Goal: Information Seeking & Learning: Learn about a topic

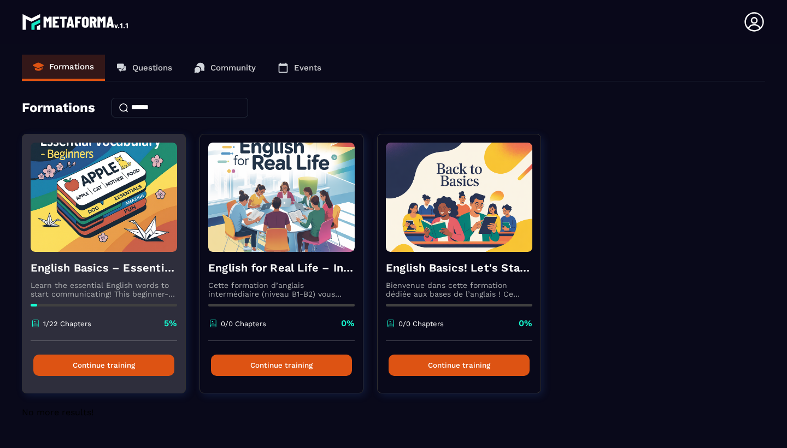
click at [83, 201] on img at bounding box center [104, 197] width 146 height 109
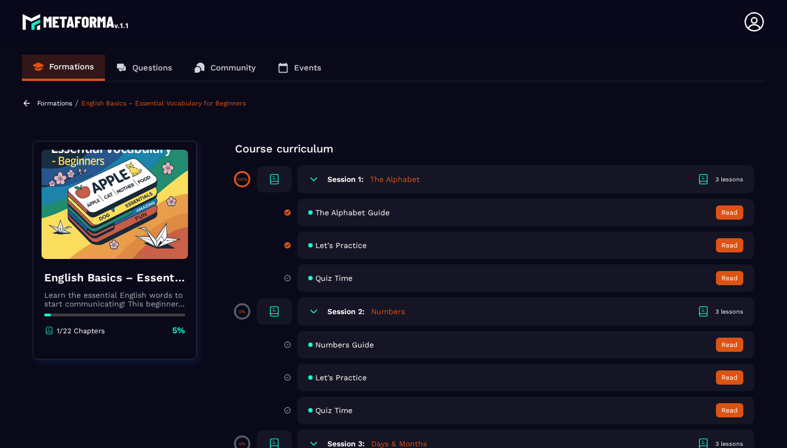
click at [403, 183] on h5 "The Alphabet" at bounding box center [395, 179] width 50 height 11
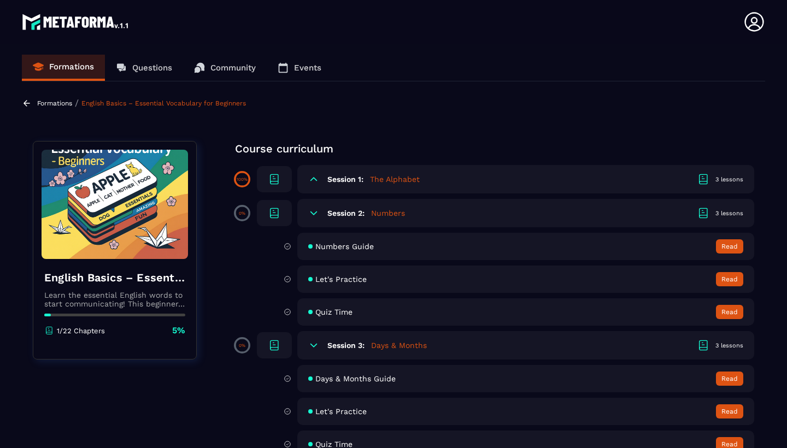
click at [403, 183] on h5 "The Alphabet" at bounding box center [395, 179] width 50 height 11
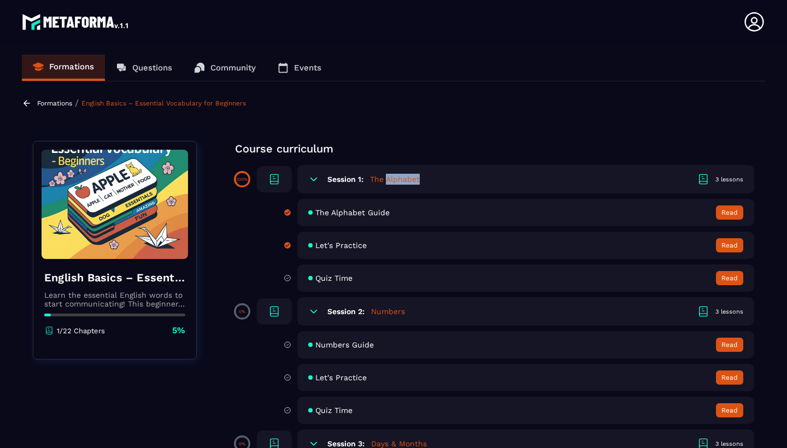
click at [403, 183] on h5 "The Alphabet" at bounding box center [395, 179] width 50 height 11
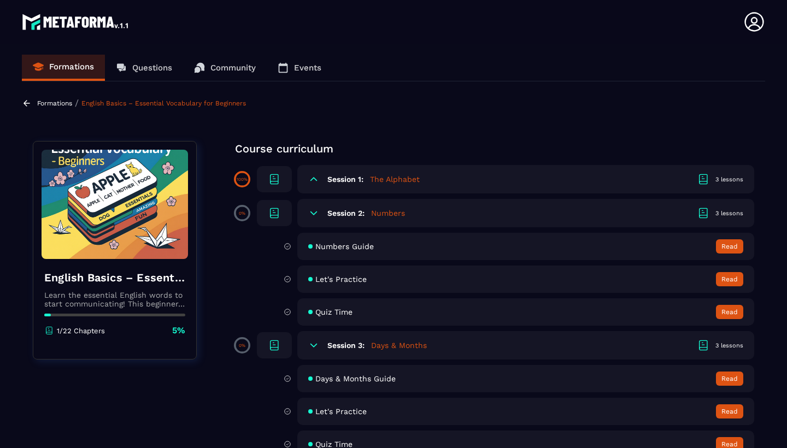
click at [709, 180] on icon at bounding box center [703, 179] width 13 height 13
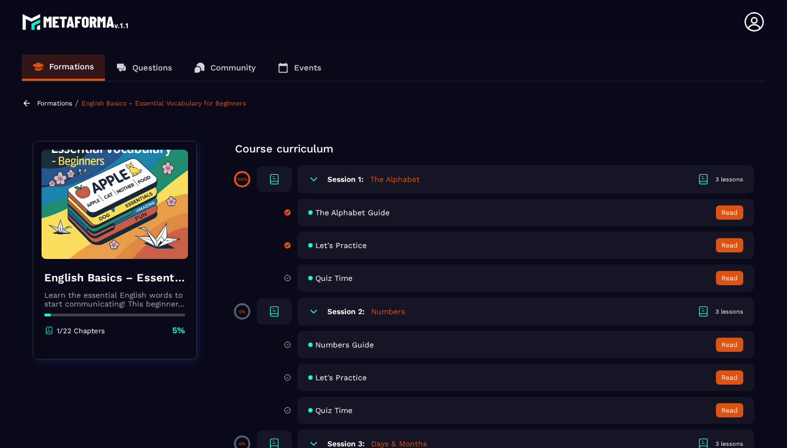
click at [742, 178] on div "3 lessons" at bounding box center [730, 179] width 28 height 8
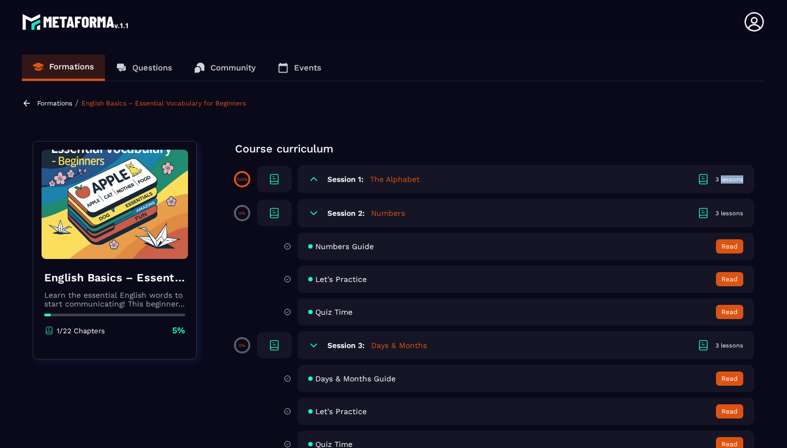
click at [742, 178] on div "3 lessons" at bounding box center [730, 179] width 28 height 8
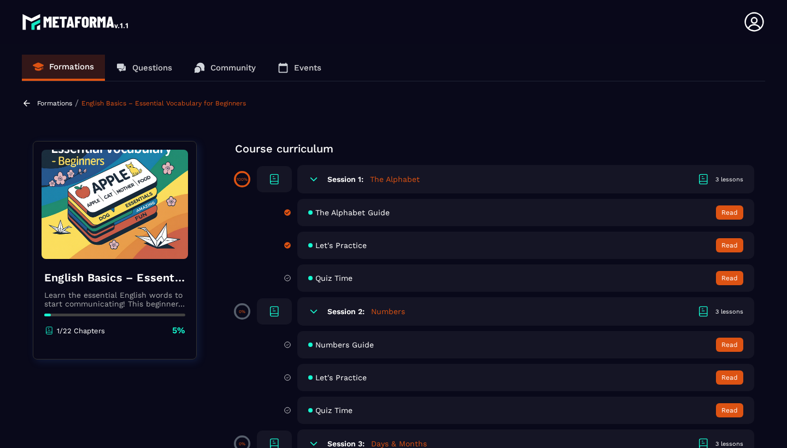
click at [273, 175] on icon at bounding box center [275, 178] width 8 height 8
click at [332, 212] on span "The Alphabet Guide" at bounding box center [352, 212] width 74 height 9
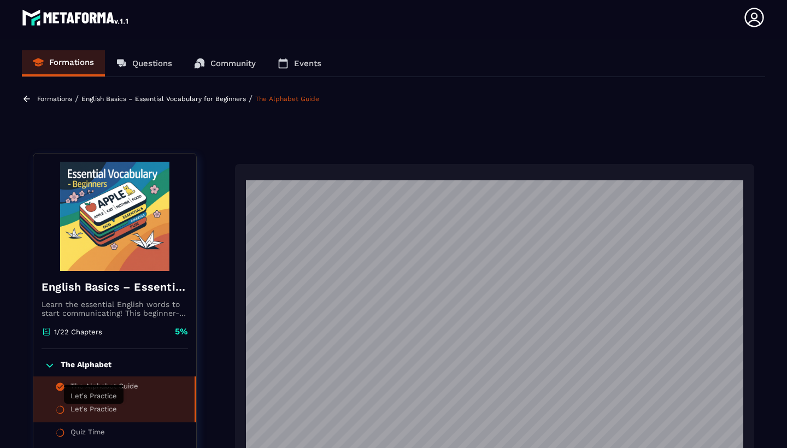
click at [97, 413] on div "Let's Practice" at bounding box center [94, 411] width 46 height 12
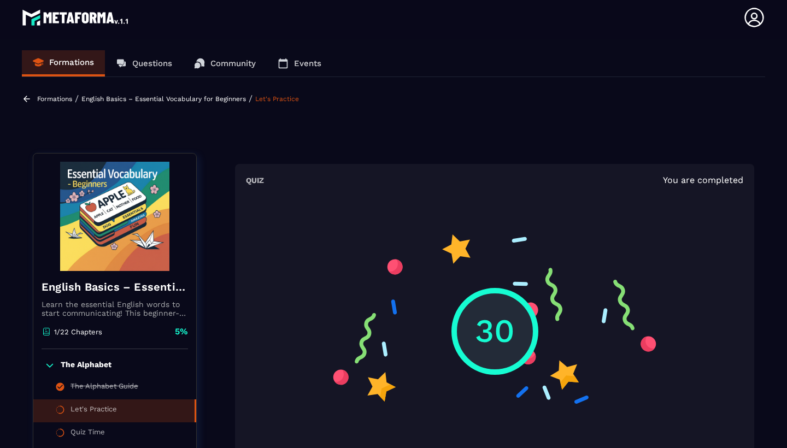
click at [491, 309] on p "30" at bounding box center [495, 331] width 40 height 45
click at [491, 326] on p "30" at bounding box center [495, 331] width 40 height 45
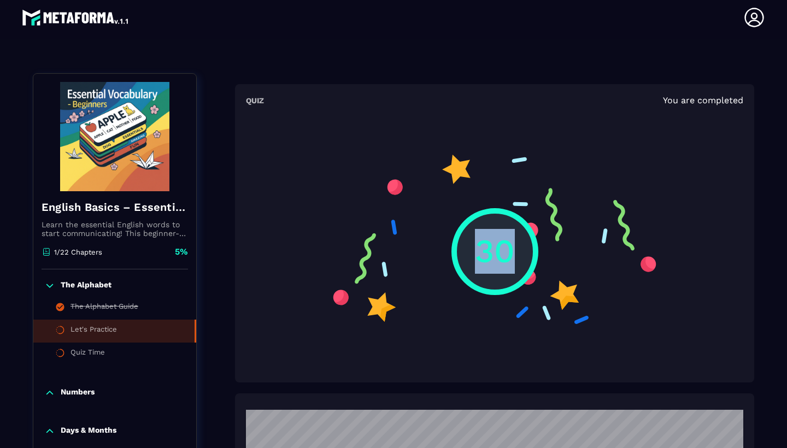
scroll to position [81, 0]
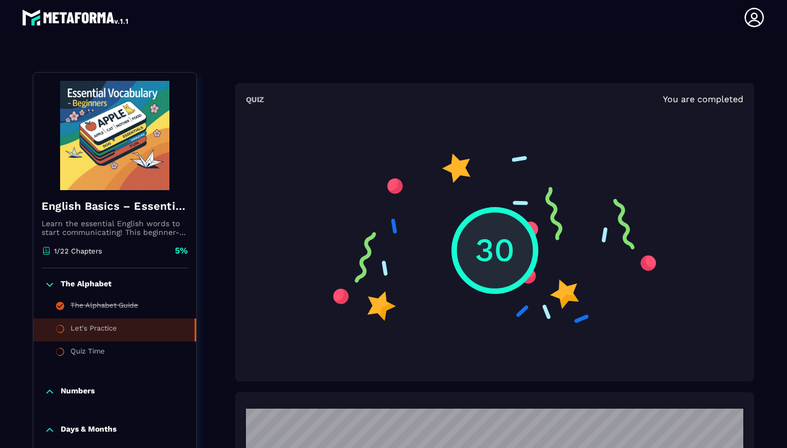
click at [728, 100] on span "You are completed" at bounding box center [703, 99] width 80 height 10
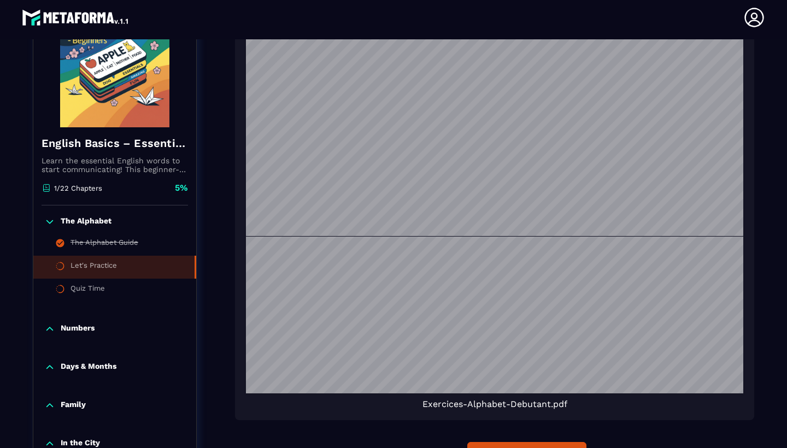
scroll to position [542, 0]
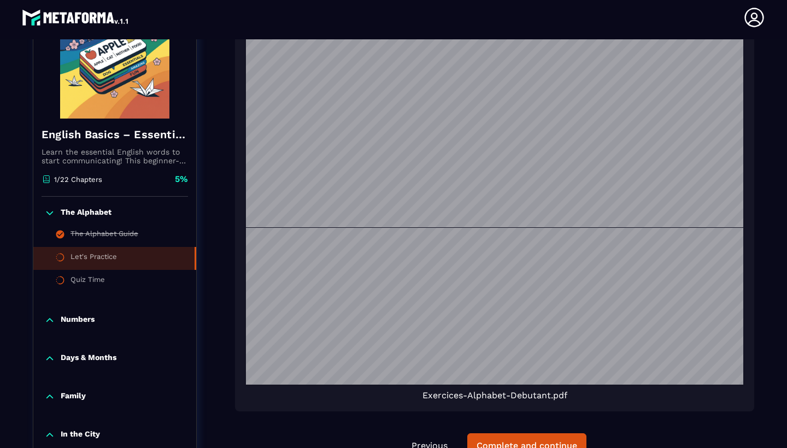
click at [443, 400] on span "Exercices-Alphabet-Debutant.pdf" at bounding box center [495, 395] width 145 height 10
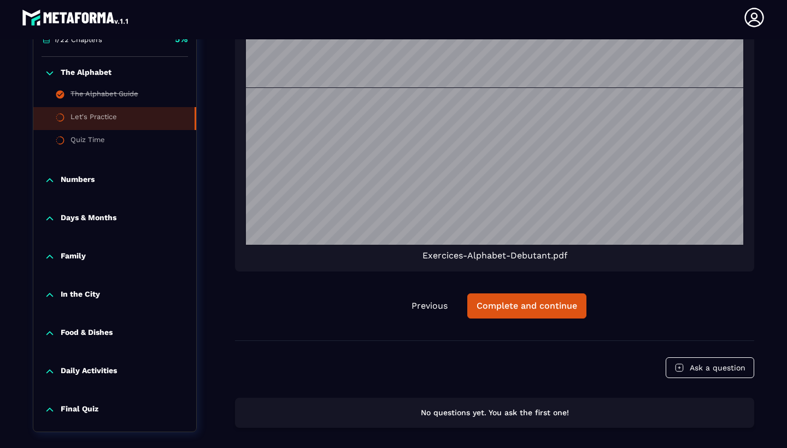
scroll to position [683, 0]
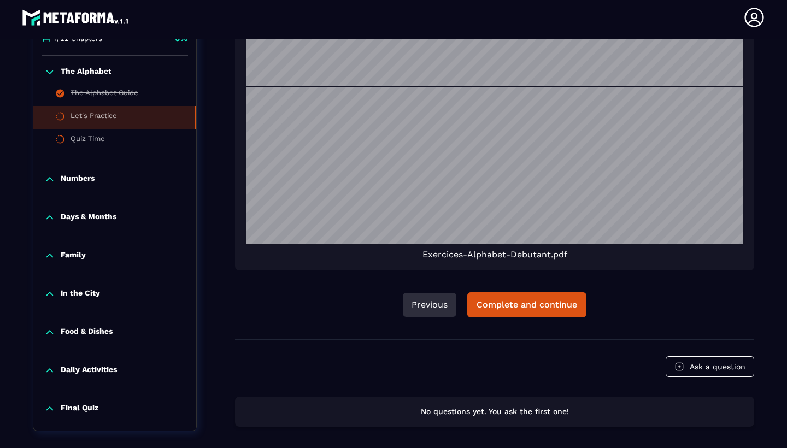
click at [433, 303] on button "Previous" at bounding box center [430, 305] width 54 height 24
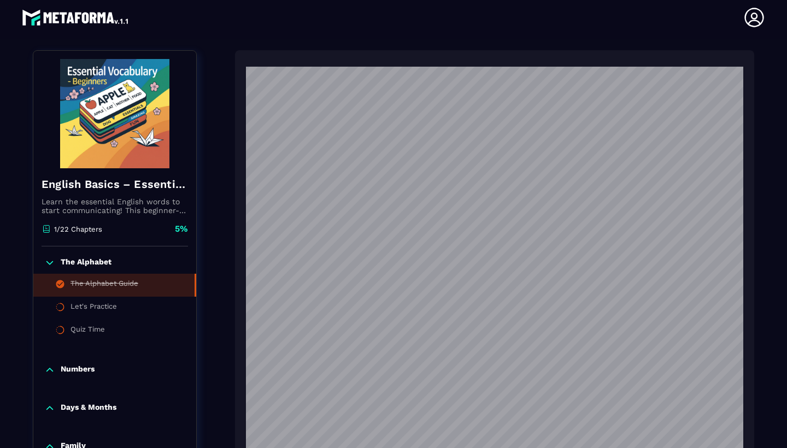
scroll to position [416, 0]
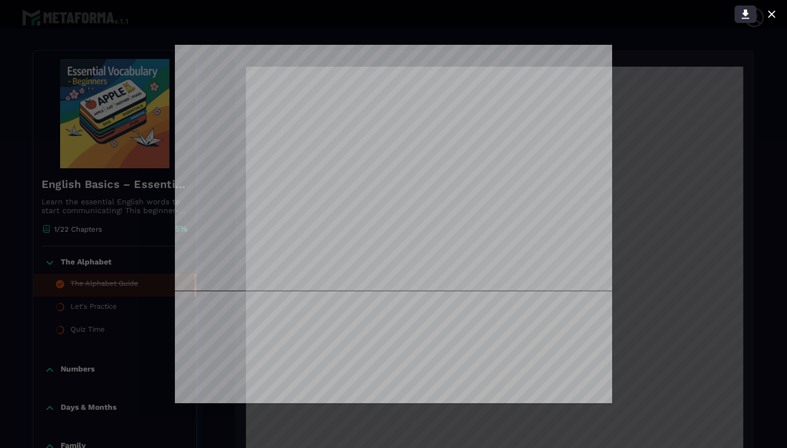
click at [747, 11] on icon at bounding box center [746, 14] width 8 height 9
click at [747, 13] on icon at bounding box center [746, 14] width 8 height 9
click at [777, 15] on icon at bounding box center [771, 14] width 13 height 13
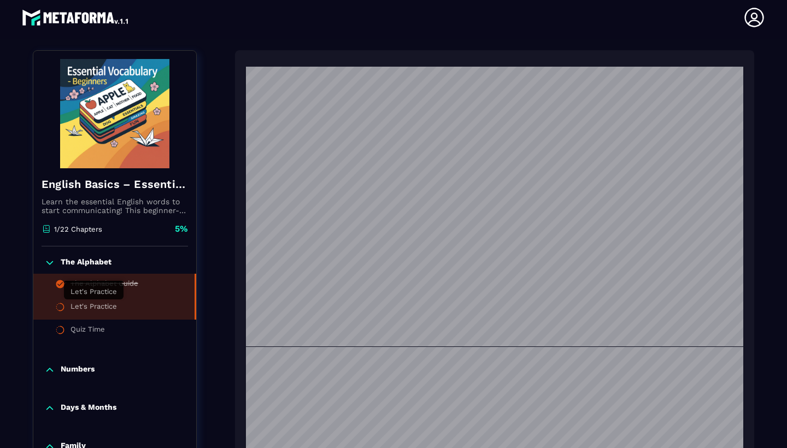
click at [110, 306] on div "Let's Practice" at bounding box center [94, 308] width 46 height 12
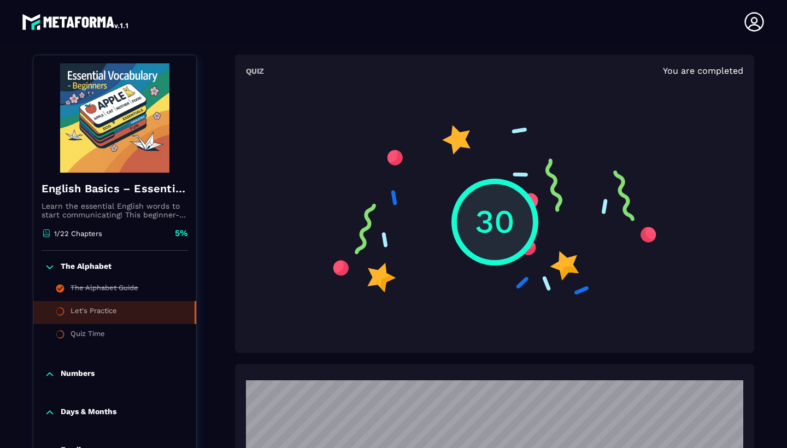
scroll to position [4, 0]
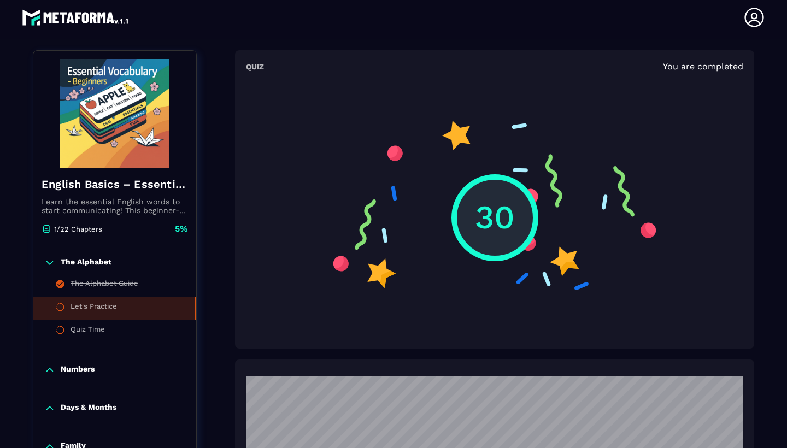
click at [491, 236] on p "30" at bounding box center [495, 217] width 40 height 45
click at [253, 67] on h6 "Quiz" at bounding box center [255, 66] width 18 height 9
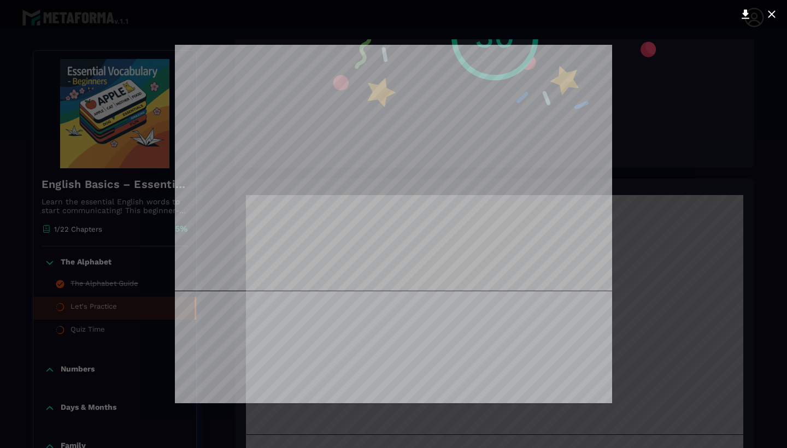
scroll to position [0, 0]
click at [772, 8] on icon at bounding box center [771, 14] width 13 height 13
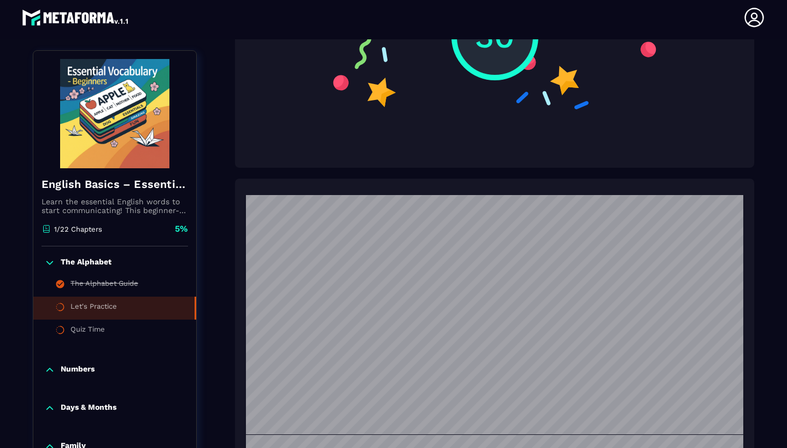
click at [772, 8] on header "[PERSON_NAME] [EMAIL_ADDRESS][DOMAIN_NAME] Formations Questions Community Event…" at bounding box center [393, 18] width 787 height 44
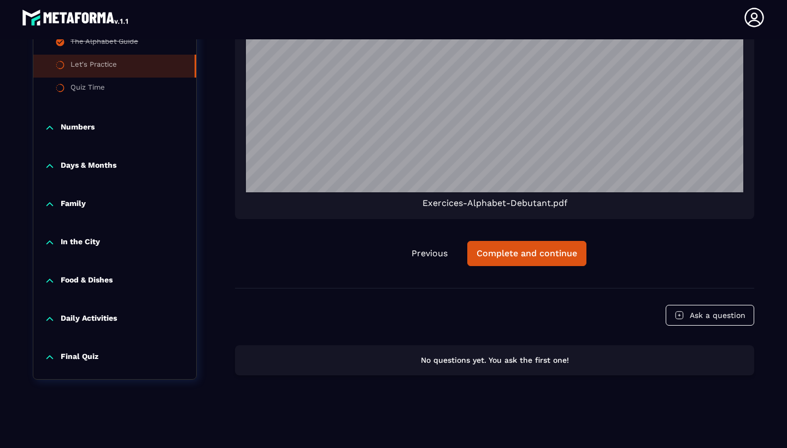
scroll to position [1341, 0]
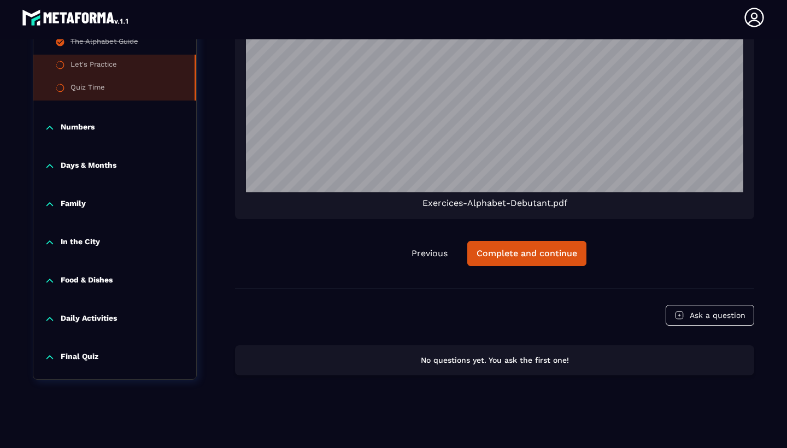
click at [61, 88] on icon at bounding box center [60, 88] width 10 height 10
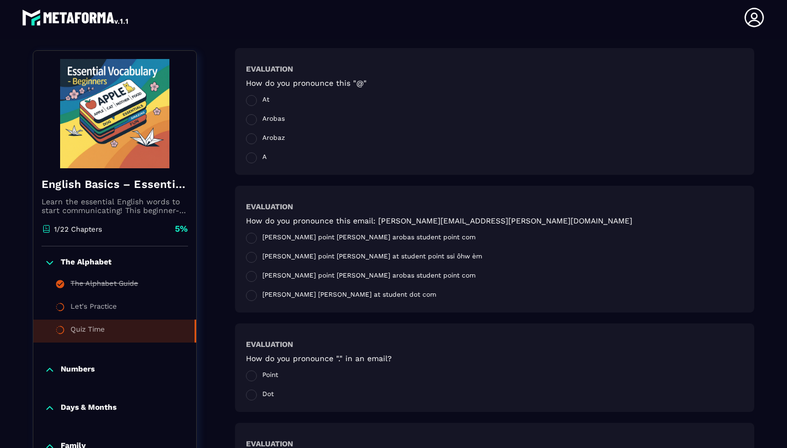
scroll to position [114, 0]
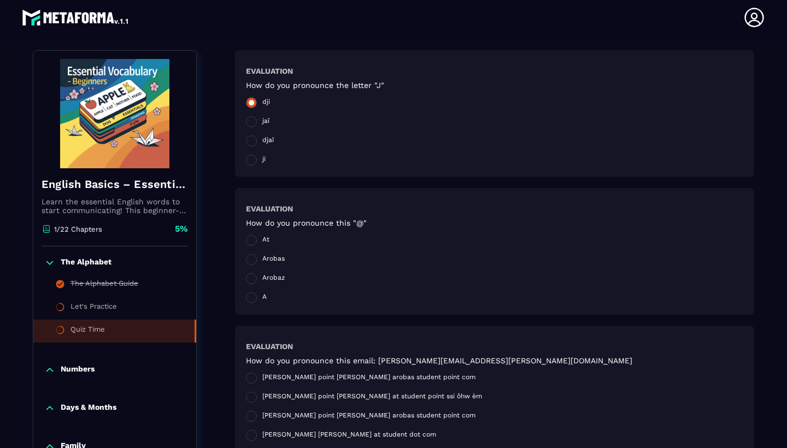
click at [249, 106] on span at bounding box center [251, 102] width 11 height 11
click at [255, 143] on span at bounding box center [251, 141] width 11 height 11
click at [254, 281] on span at bounding box center [251, 278] width 11 height 11
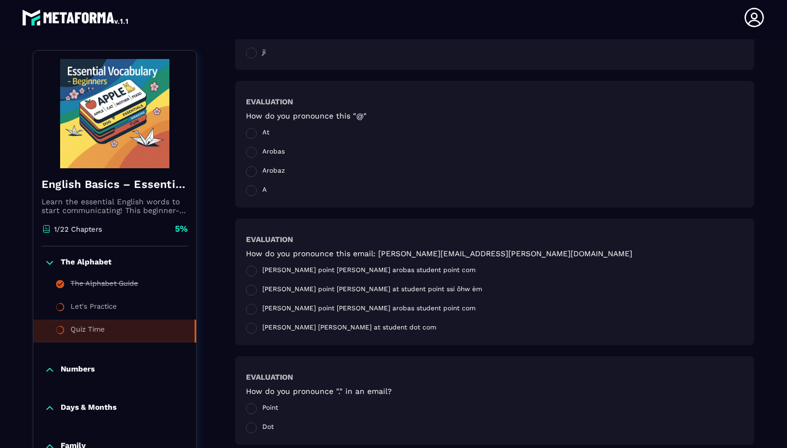
scroll to position [224, 0]
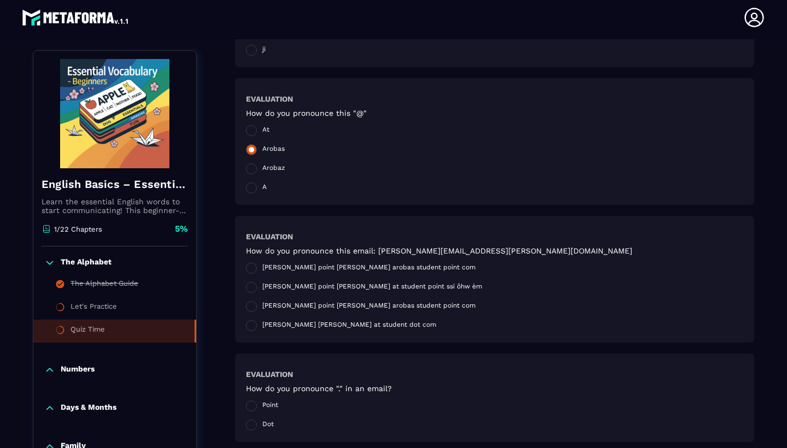
click at [256, 149] on span at bounding box center [251, 149] width 11 height 11
click at [252, 170] on span at bounding box center [251, 168] width 11 height 11
click at [250, 150] on span at bounding box center [251, 149] width 11 height 11
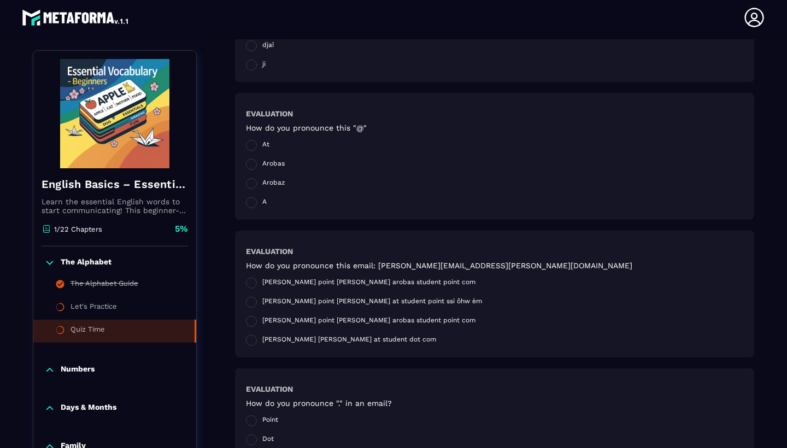
scroll to position [208, 0]
click at [259, 284] on label "[PERSON_NAME] point [PERSON_NAME] arobas student point com" at bounding box center [361, 284] width 230 height 11
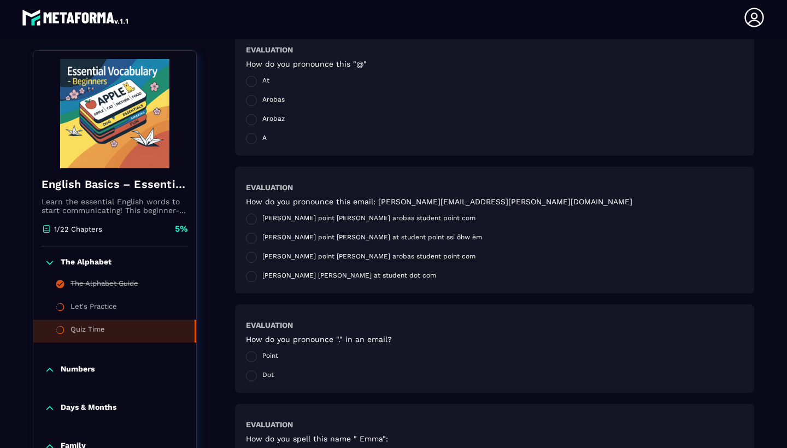
scroll to position [277, 0]
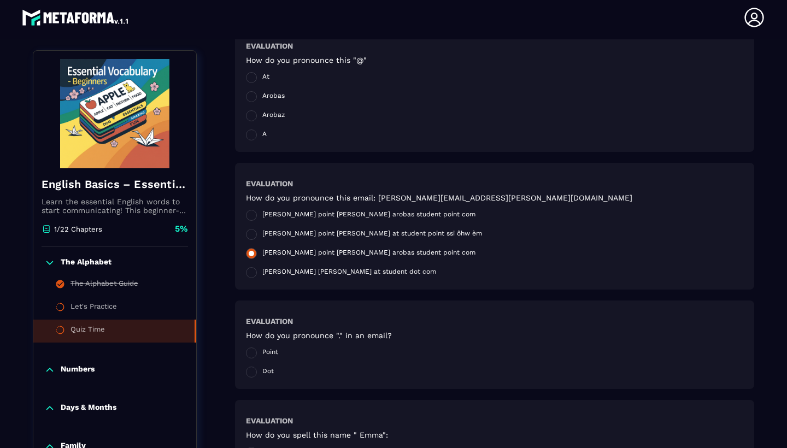
click at [250, 256] on span at bounding box center [251, 253] width 11 height 11
click at [249, 253] on span at bounding box center [251, 253] width 11 height 11
click at [277, 218] on span "[PERSON_NAME] point [PERSON_NAME] arobas student point com" at bounding box center [368, 215] width 213 height 11
click at [253, 253] on span at bounding box center [251, 253] width 11 height 11
click at [577, 239] on div "How do you pronounce this email: [PERSON_NAME][EMAIL_ADDRESS][PERSON_NAME][DOMA…" at bounding box center [494, 236] width 497 height 85
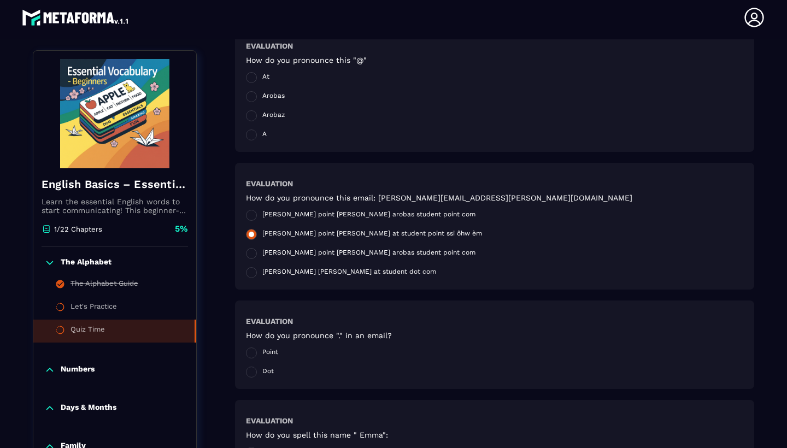
click at [388, 235] on span "[PERSON_NAME] point [PERSON_NAME] at student point ssi ôhw èm" at bounding box center [372, 235] width 220 height 11
click at [336, 216] on span "[PERSON_NAME] point [PERSON_NAME] arobas student point com" at bounding box center [368, 215] width 213 height 11
click at [331, 212] on span "[PERSON_NAME] point [PERSON_NAME] arobas student point com" at bounding box center [368, 215] width 213 height 11
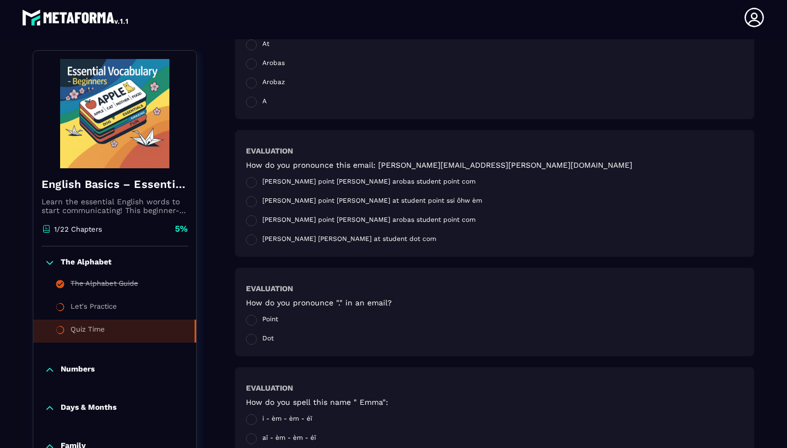
scroll to position [310, 0]
click at [253, 323] on span at bounding box center [251, 319] width 11 height 11
click at [250, 219] on span at bounding box center [251, 219] width 11 height 11
click at [402, 218] on span "[PERSON_NAME] point [PERSON_NAME] arobas student point com" at bounding box center [368, 219] width 213 height 11
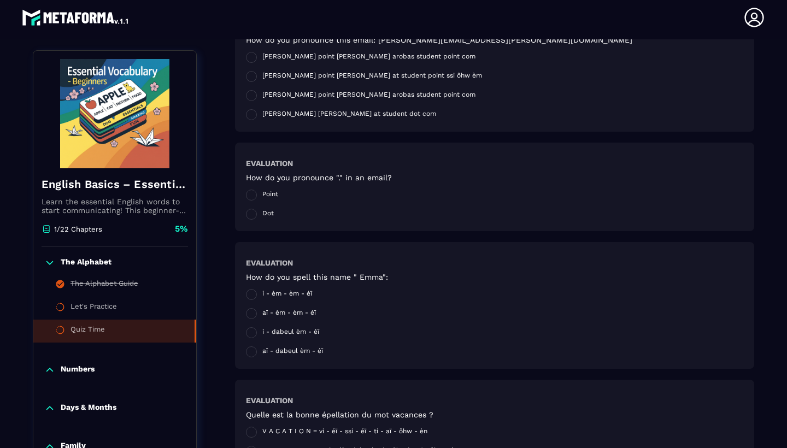
scroll to position [435, 0]
click at [254, 316] on span at bounding box center [251, 313] width 11 height 11
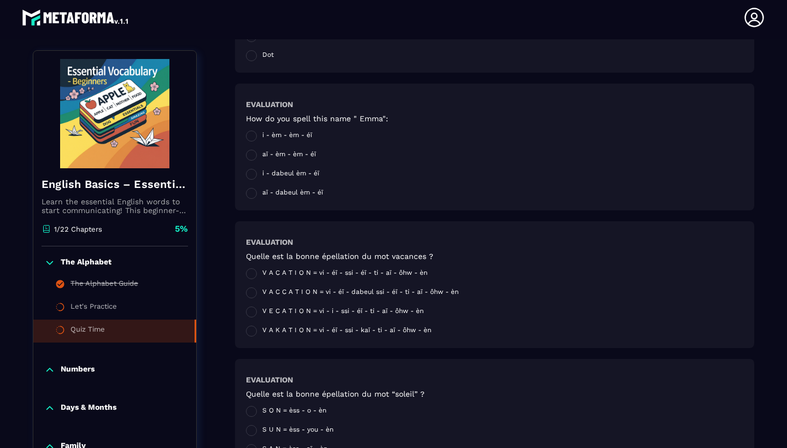
scroll to position [596, 0]
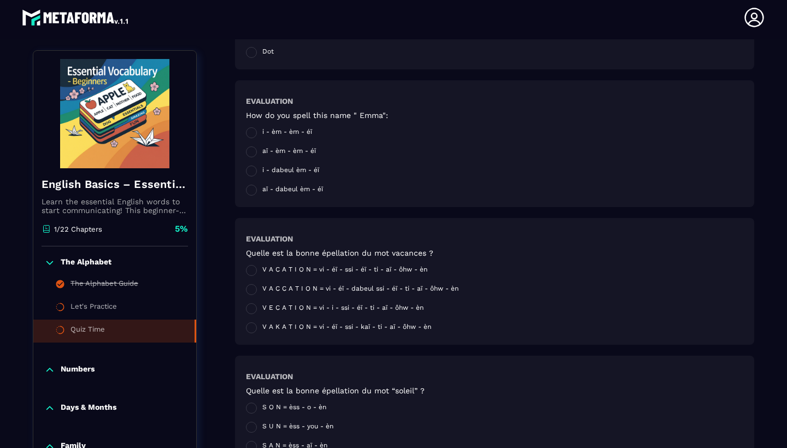
click at [108, 260] on p "The Alphabet" at bounding box center [86, 262] width 51 height 11
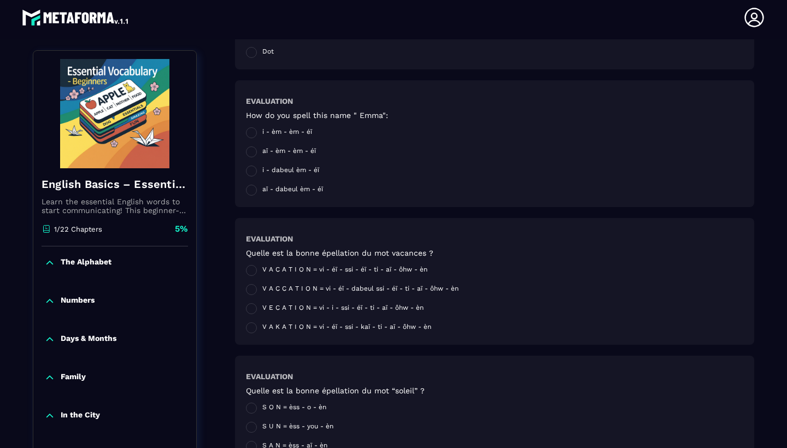
click at [108, 259] on p "The Alphabet" at bounding box center [86, 262] width 51 height 11
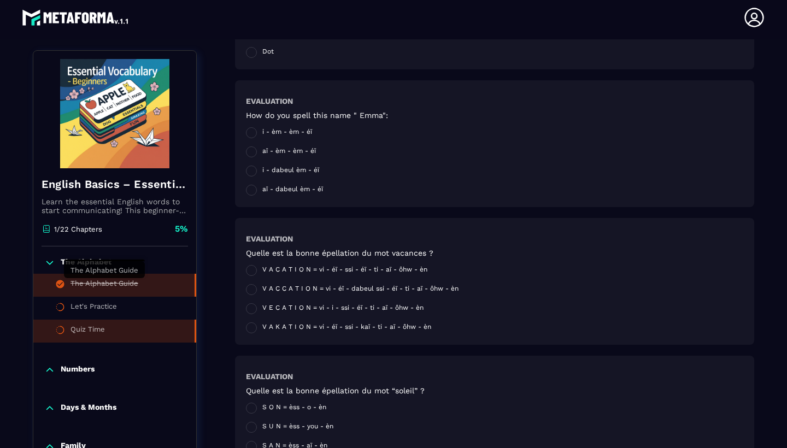
click at [110, 285] on div "The Alphabet Guide" at bounding box center [105, 285] width 68 height 12
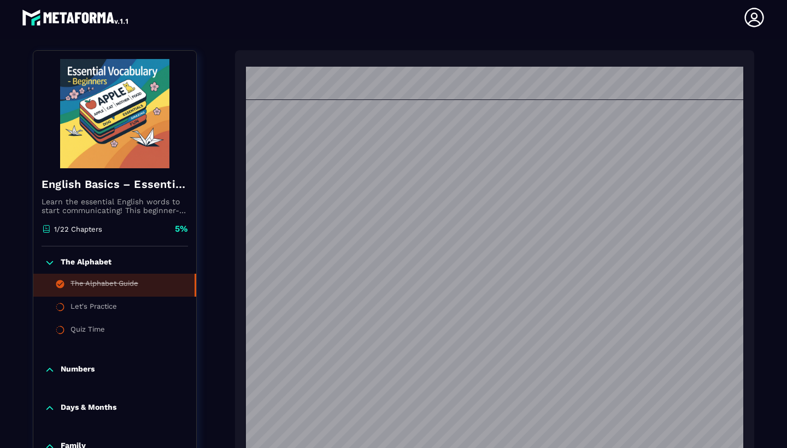
scroll to position [244, 0]
click at [101, 331] on div "Quiz Time" at bounding box center [88, 331] width 34 height 12
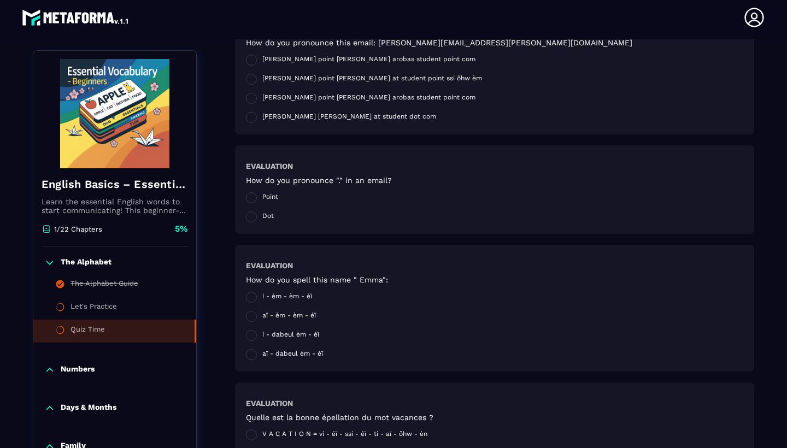
scroll to position [435, 0]
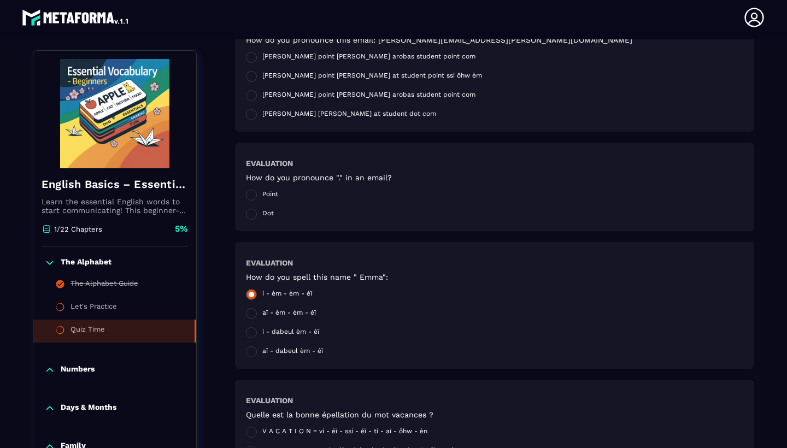
click at [254, 290] on span at bounding box center [251, 294] width 11 height 11
click at [251, 313] on span at bounding box center [251, 313] width 11 height 11
click at [256, 298] on span at bounding box center [251, 294] width 11 height 11
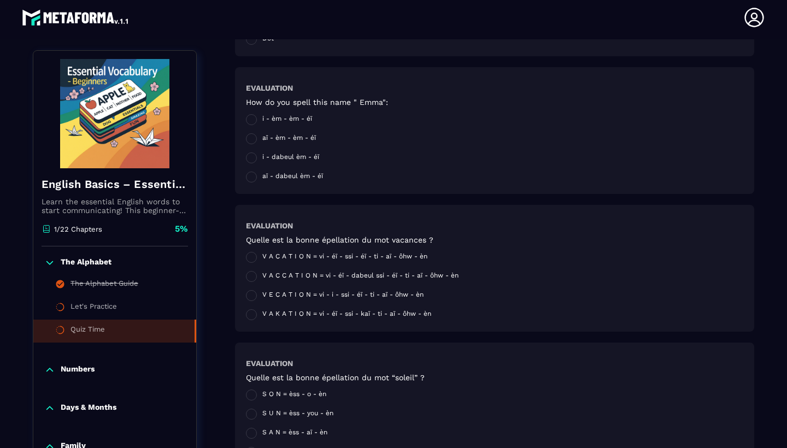
scroll to position [599, 0]
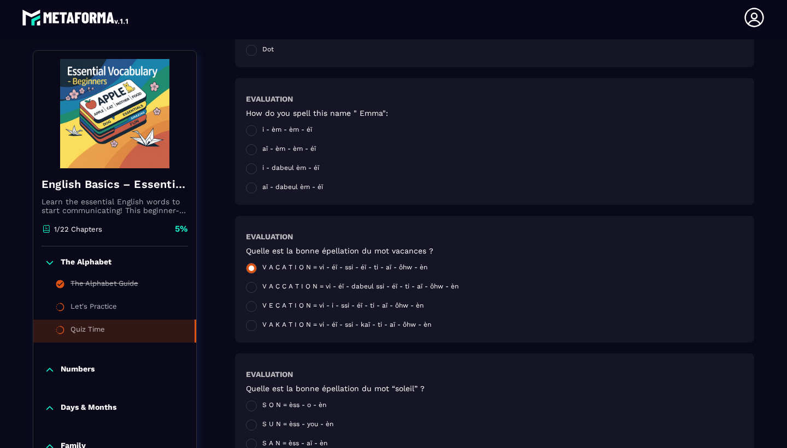
click at [266, 268] on span "V A C A T I O N = vi - éï - ssi - éï - ti - aï - ôhw - èn" at bounding box center [344, 268] width 165 height 11
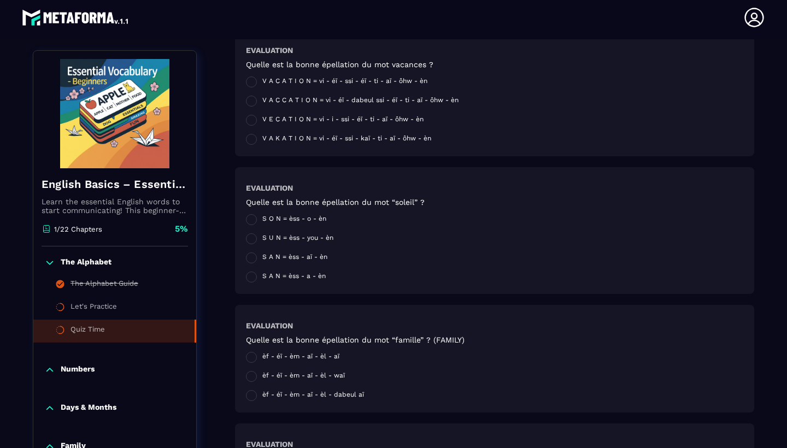
scroll to position [786, 0]
click at [253, 242] on span at bounding box center [251, 237] width 11 height 11
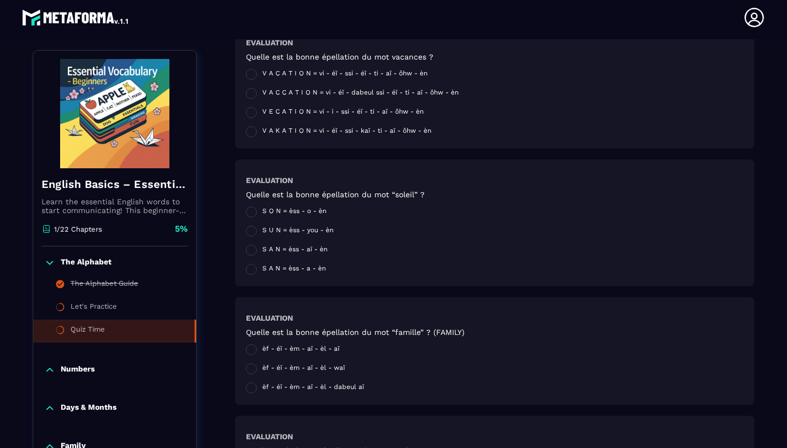
scroll to position [801, 0]
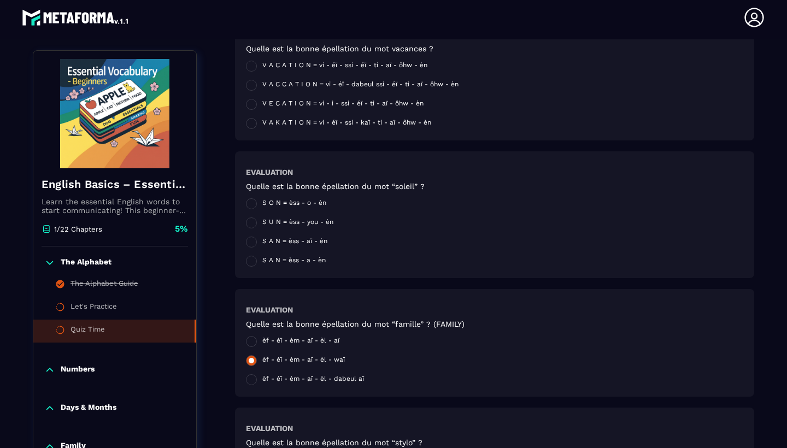
click at [342, 362] on span "èf - éï - èm - aï - èl - waï" at bounding box center [303, 361] width 83 height 11
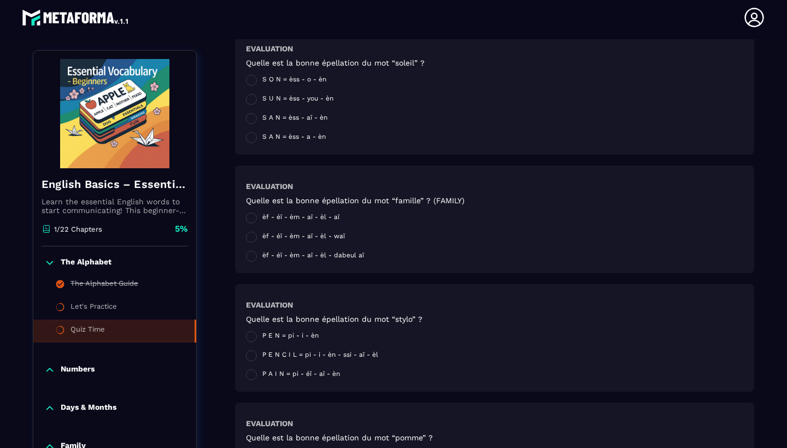
scroll to position [925, 0]
click at [254, 335] on span at bounding box center [251, 335] width 11 height 11
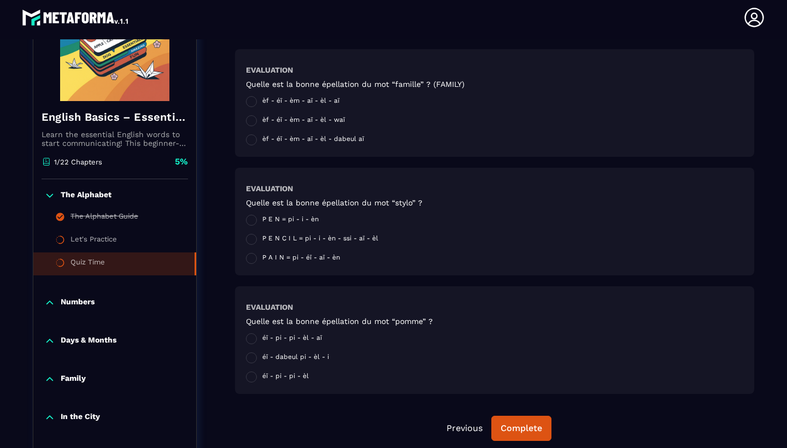
scroll to position [1042, 0]
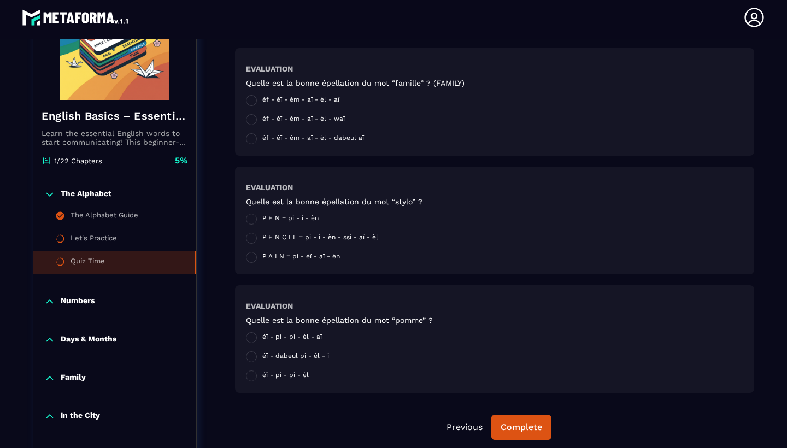
click at [329, 359] on div "Quelle est la bonne épellation du mot “pomme” ? éï - pi - pi - èl - aï éï - dab…" at bounding box center [494, 349] width 497 height 66
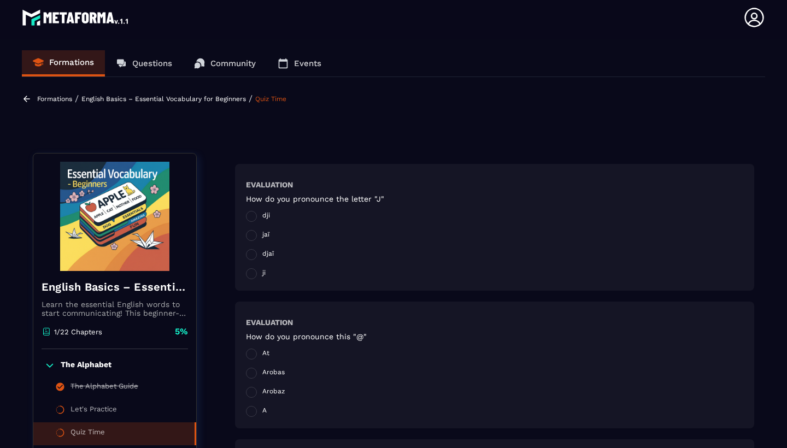
scroll to position [0, 0]
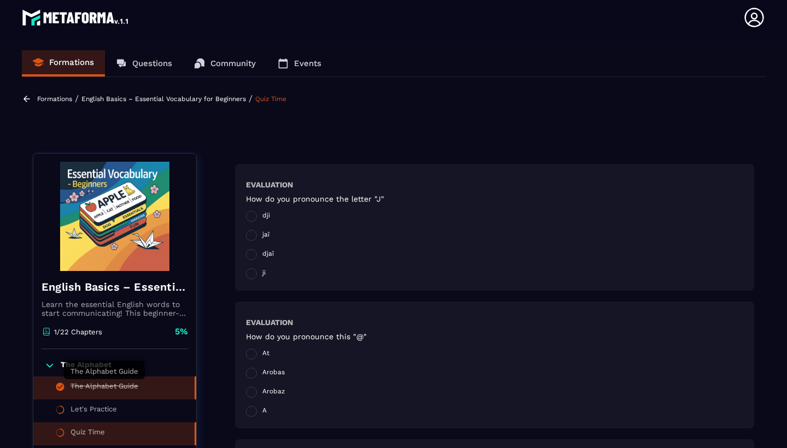
click at [92, 384] on div "The Alphabet Guide" at bounding box center [105, 388] width 68 height 12
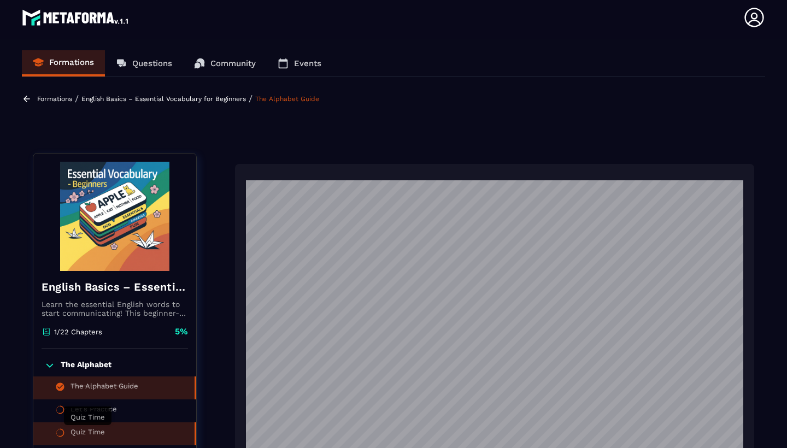
click at [87, 433] on div "Quiz Time" at bounding box center [88, 434] width 34 height 12
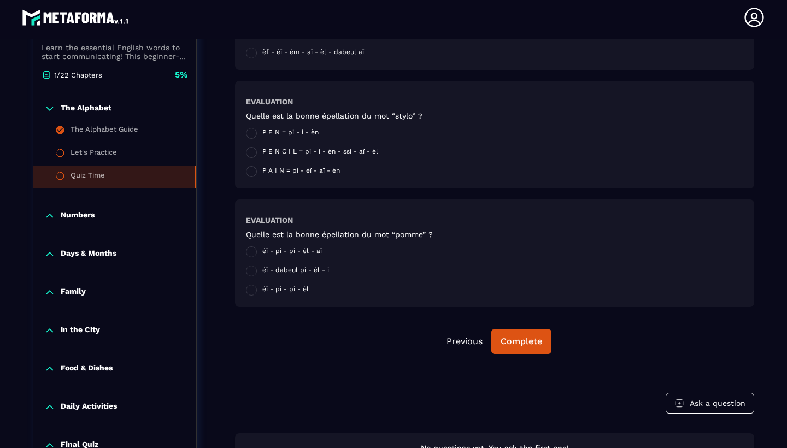
scroll to position [1127, 0]
click at [253, 254] on span at bounding box center [251, 252] width 11 height 11
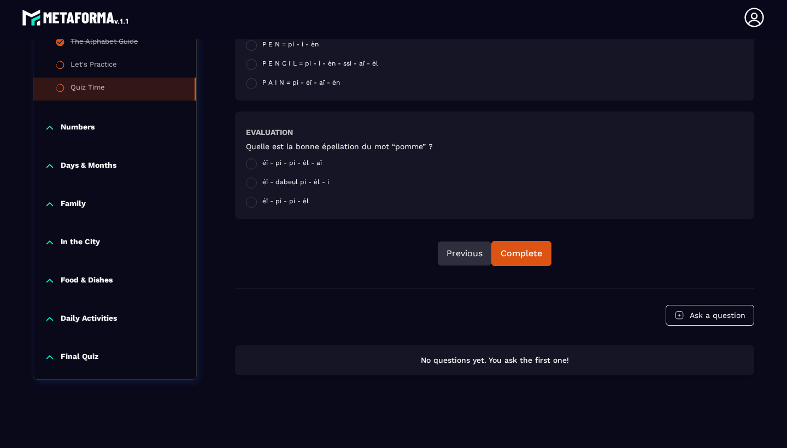
scroll to position [1216, 0]
click at [511, 256] on div "Complete" at bounding box center [522, 253] width 42 height 11
click at [700, 321] on button "Ask a question" at bounding box center [710, 315] width 89 height 21
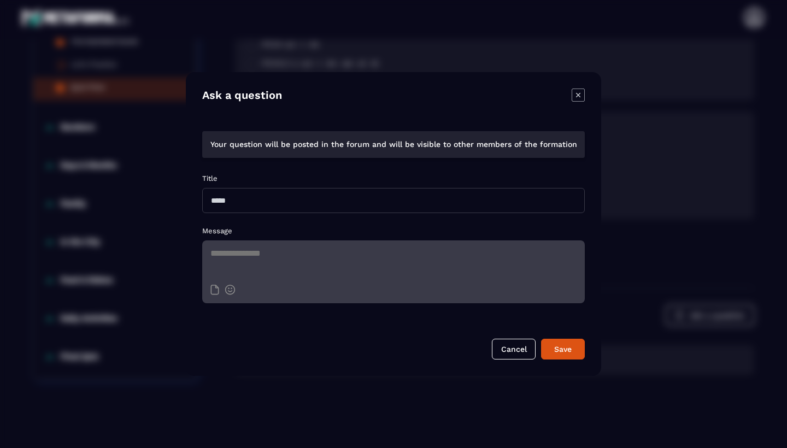
click at [226, 205] on input "Modal window" at bounding box center [393, 200] width 383 height 25
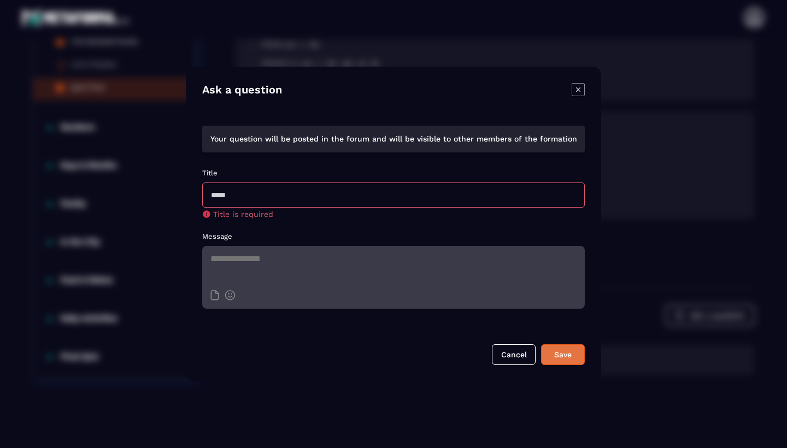
click at [561, 351] on div "Save" at bounding box center [563, 354] width 30 height 11
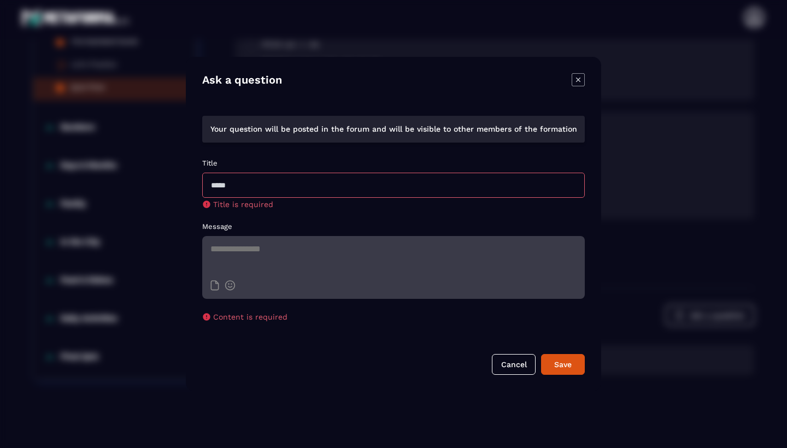
click at [256, 195] on input "Modal window" at bounding box center [393, 185] width 383 height 25
click at [112, 177] on div "Modal window" at bounding box center [393, 224] width 787 height 448
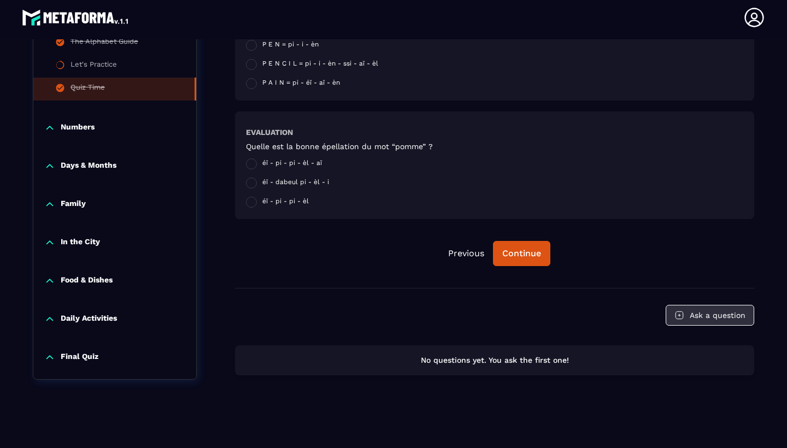
click at [690, 323] on button "Ask a question" at bounding box center [710, 315] width 89 height 21
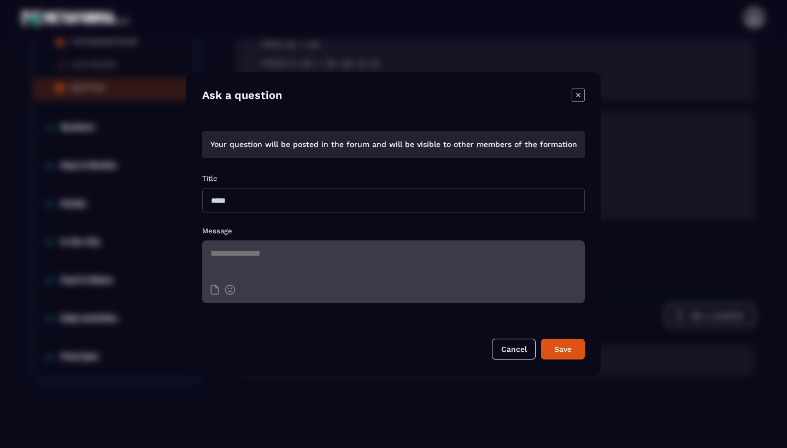
click at [306, 205] on input "Modal window" at bounding box center [393, 200] width 383 height 25
type input "********"
click at [565, 351] on div "Save" at bounding box center [563, 349] width 30 height 11
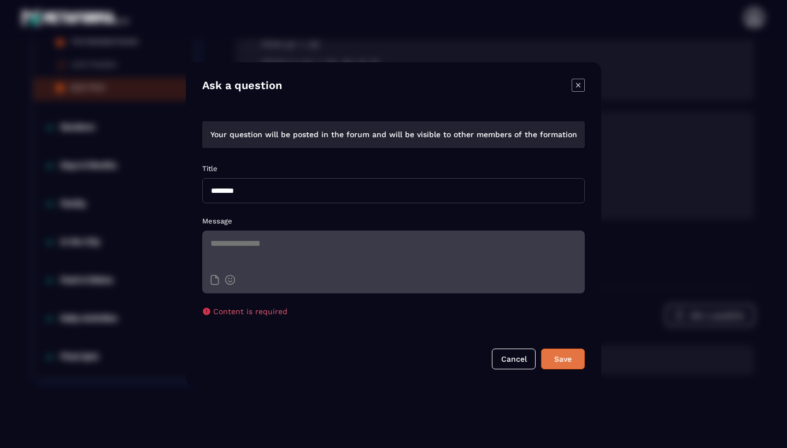
click at [565, 351] on button "Save" at bounding box center [563, 359] width 44 height 21
click at [357, 269] on div "Modal window" at bounding box center [393, 250] width 383 height 38
click at [229, 280] on icon "Modal window" at bounding box center [230, 280] width 11 height 10
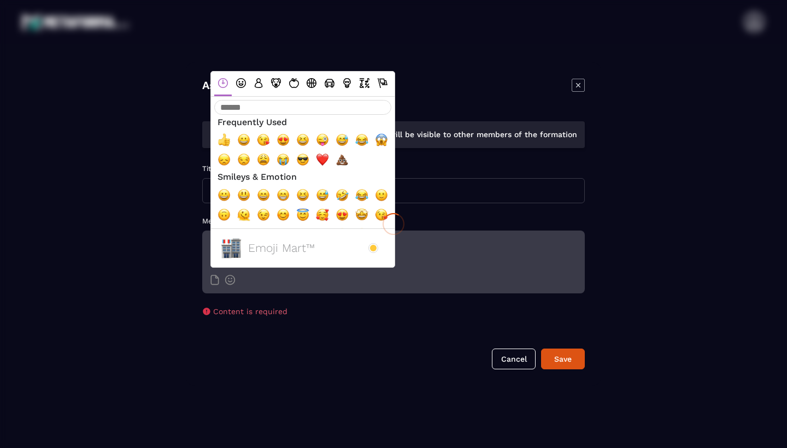
drag, startPoint x: 256, startPoint y: 175, endPoint x: 272, endPoint y: 198, distance: 27.5
click at [256, 175] on div at bounding box center [393, 224] width 787 height 448
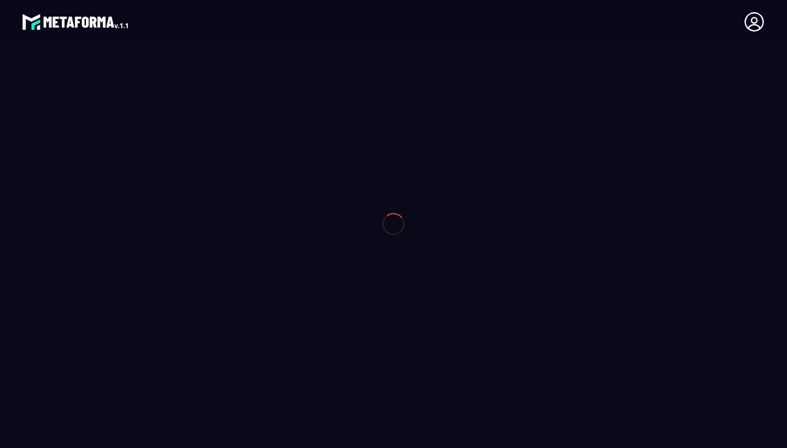
click at [272, 198] on div at bounding box center [393, 224] width 787 height 448
click at [241, 84] on div at bounding box center [393, 224] width 787 height 448
click at [250, 109] on div at bounding box center [393, 224] width 787 height 448
click at [257, 256] on div at bounding box center [393, 224] width 787 height 448
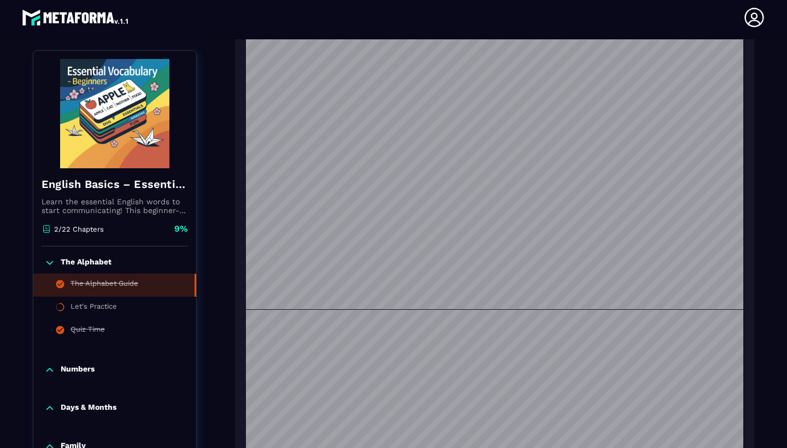
scroll to position [114, 0]
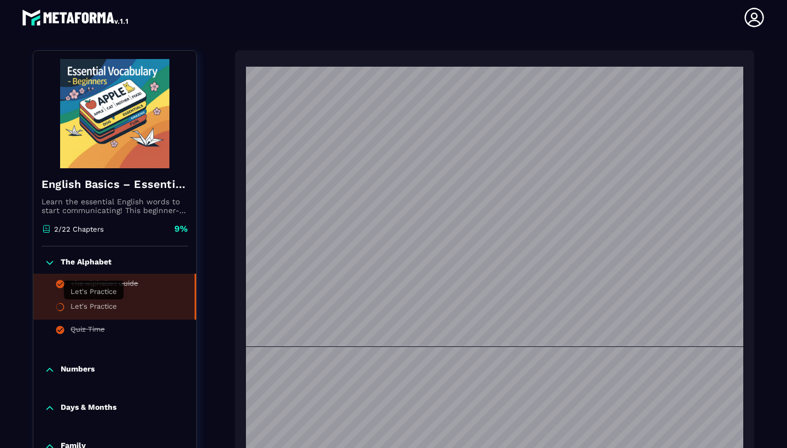
click at [112, 306] on div "Let's Practice" at bounding box center [94, 308] width 46 height 12
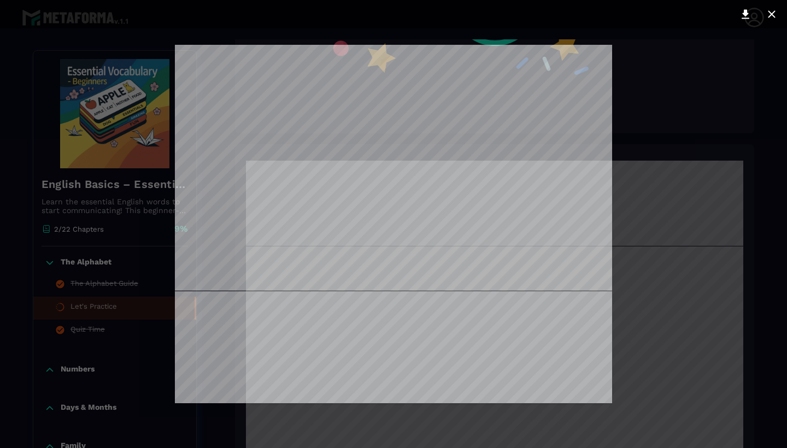
click at [91, 262] on div at bounding box center [393, 224] width 787 height 448
click at [91, 285] on div at bounding box center [393, 224] width 787 height 448
click at [97, 263] on div at bounding box center [393, 224] width 787 height 448
click at [772, 16] on icon at bounding box center [771, 14] width 13 height 13
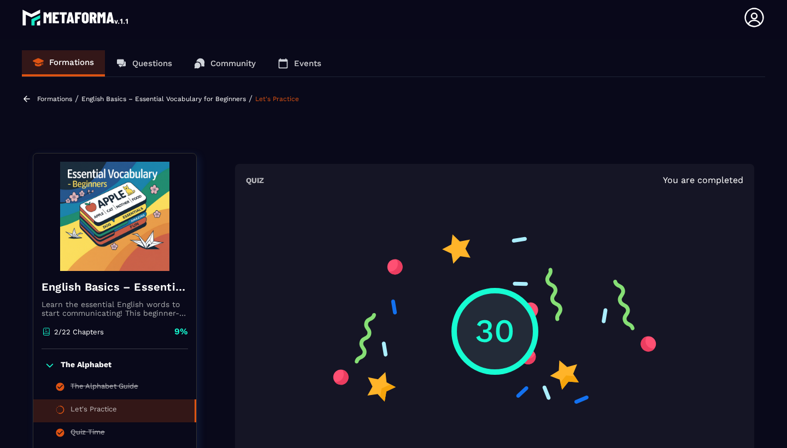
click at [101, 366] on p "The Alphabet" at bounding box center [86, 365] width 51 height 11
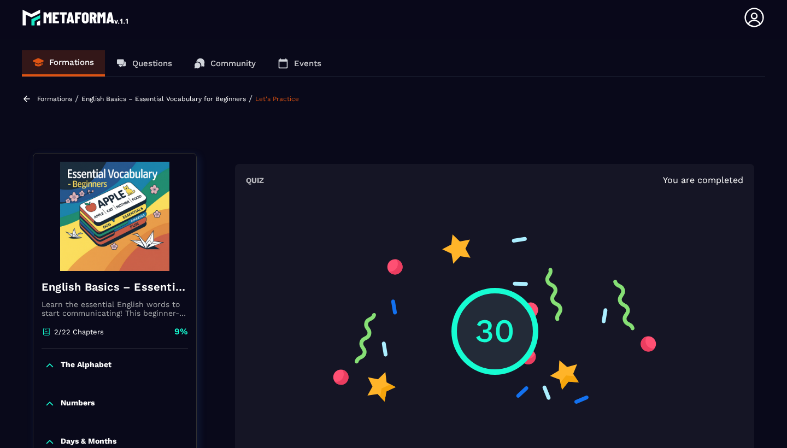
click at [101, 366] on p "The Alphabet" at bounding box center [86, 365] width 51 height 11
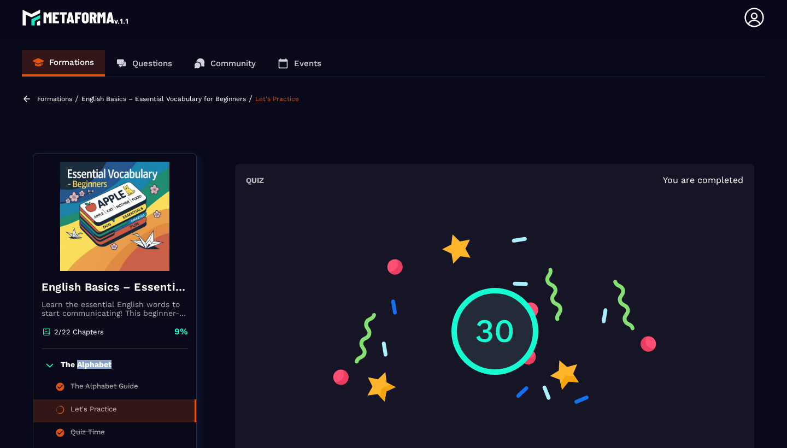
click at [101, 366] on p "The Alphabet" at bounding box center [86, 365] width 51 height 11
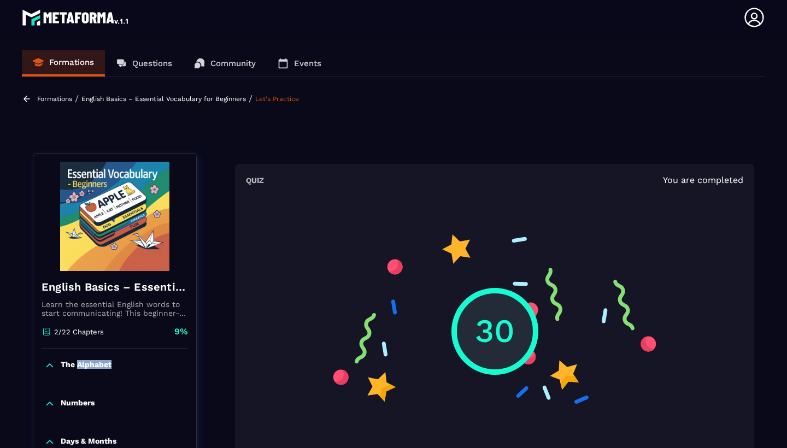
click at [77, 366] on p "The Alphabet" at bounding box center [86, 365] width 51 height 11
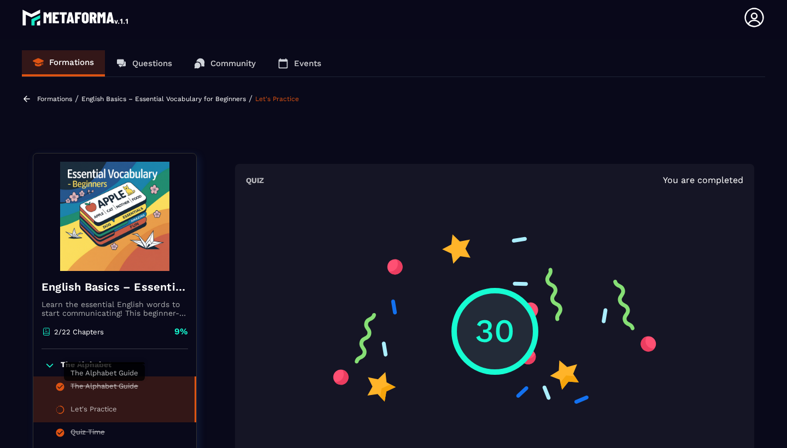
click at [93, 388] on div "The Alphabet Guide" at bounding box center [105, 388] width 68 height 12
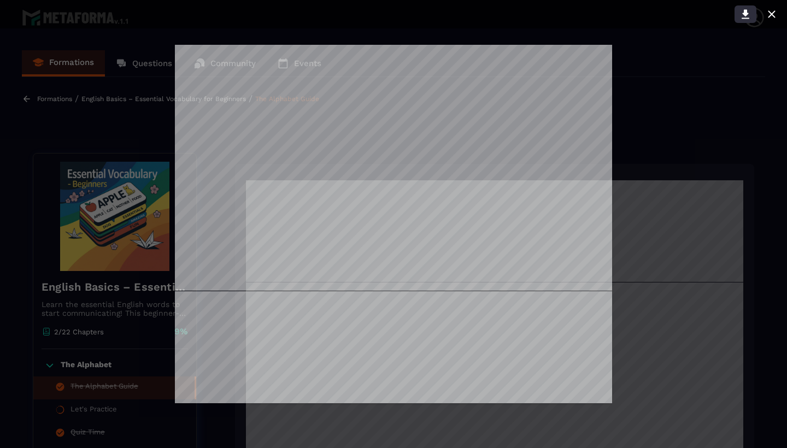
click at [747, 12] on icon at bounding box center [746, 14] width 8 height 9
